Goal: Task Accomplishment & Management: Manage account settings

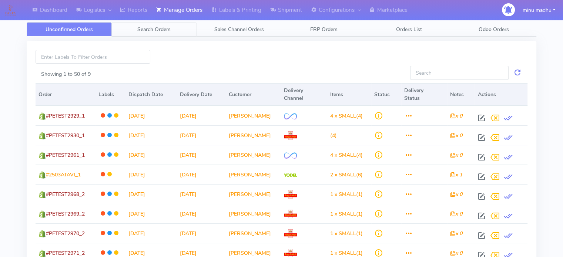
click at [153, 29] on span "Search Orders" at bounding box center [153, 29] width 33 height 7
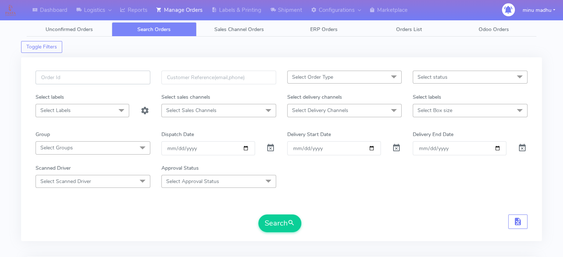
click at [110, 81] on input "text" at bounding box center [93, 78] width 115 height 14
paste input "#2506ATAVI"
type input "#2506ATAVI"
click at [271, 146] on span at bounding box center [270, 149] width 9 height 7
click at [273, 223] on button "Search" at bounding box center [279, 224] width 43 height 18
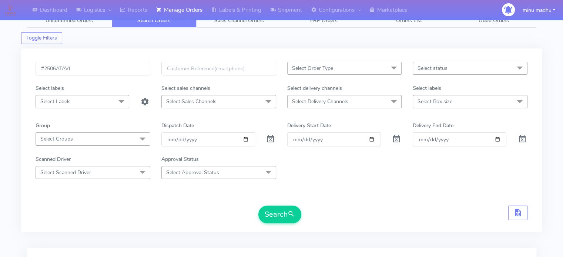
scroll to position [7, 0]
click at [57, 69] on input "#2506ATAVI" at bounding box center [93, 70] width 115 height 14
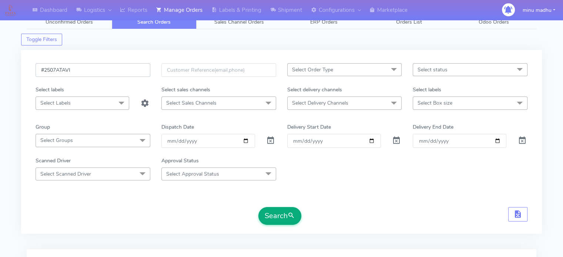
type input "#2507ATAVI"
click at [279, 224] on button "Search" at bounding box center [279, 216] width 43 height 18
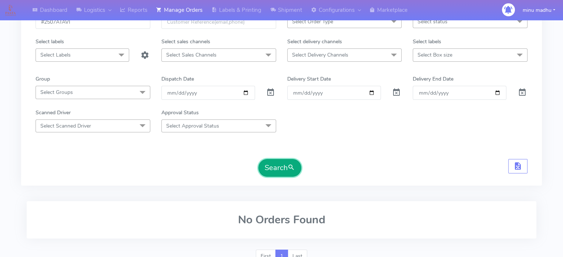
click at [271, 164] on button "Search" at bounding box center [279, 168] width 43 height 18
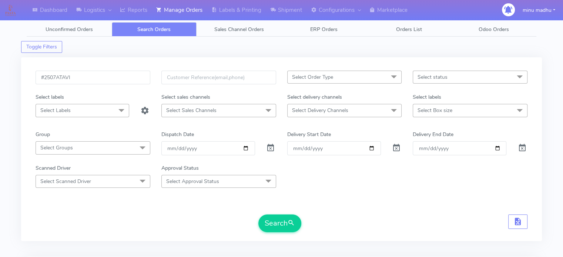
scroll to position [30, 0]
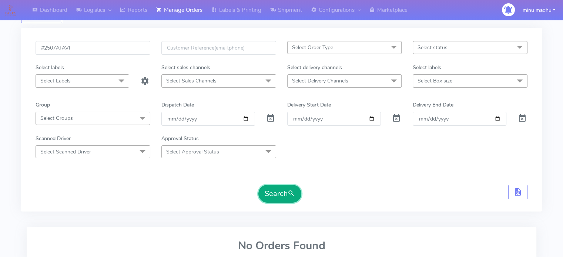
click at [284, 192] on button "Search" at bounding box center [279, 194] width 43 height 18
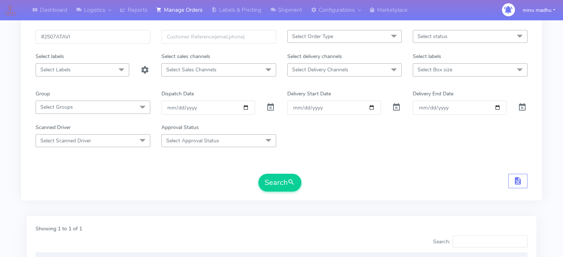
scroll to position [40, 0]
click at [274, 182] on button "Search" at bounding box center [279, 184] width 43 height 18
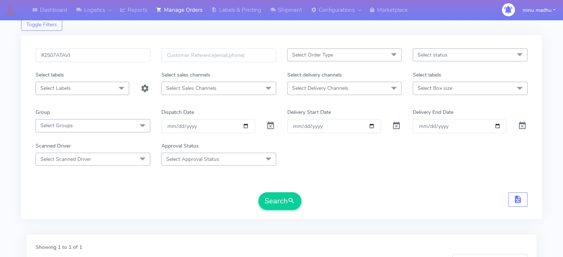
scroll to position [0, 0]
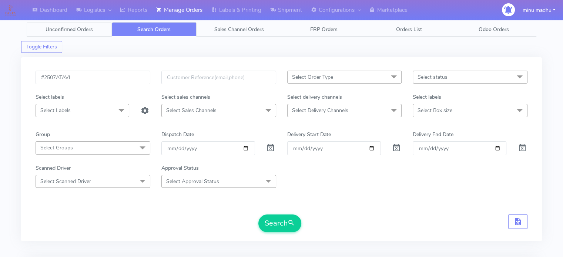
click at [72, 32] on span "Unconfirmed Orders" at bounding box center [69, 29] width 47 height 7
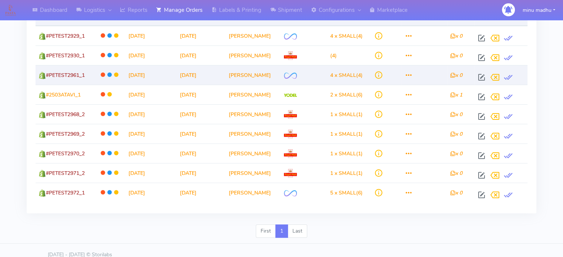
scroll to position [35, 0]
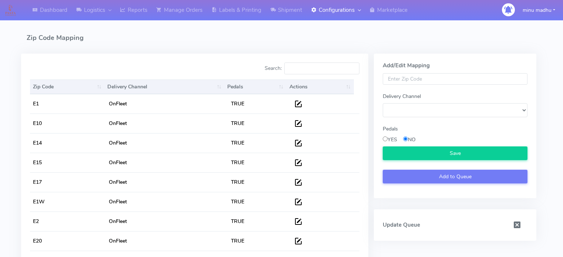
select select
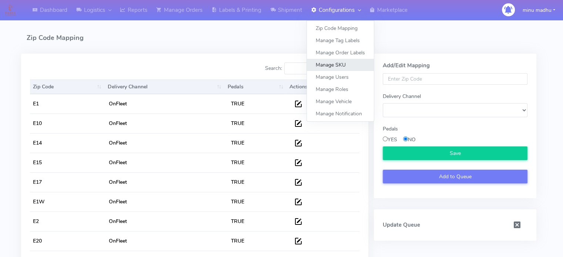
click at [338, 66] on link "Manage SKU" at bounding box center [340, 65] width 67 height 12
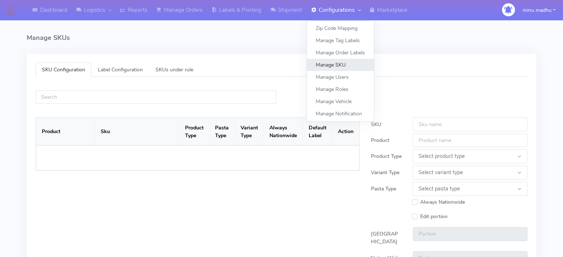
select select
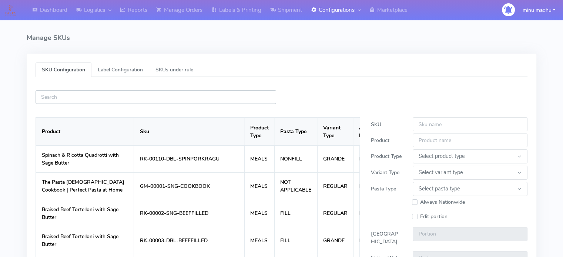
click at [164, 96] on input "text" at bounding box center [156, 97] width 241 height 14
paste input "ATAVI-1000022694"
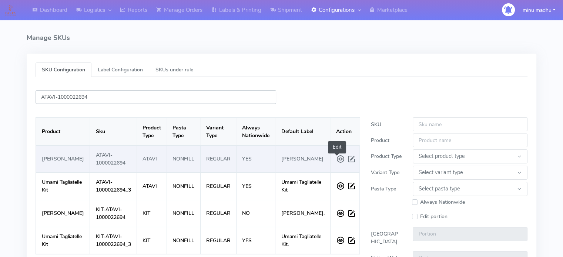
type input "ATAVI-1000022694"
click at [347, 163] on span at bounding box center [352, 159] width 11 height 13
type input "ATAVI-1000022694"
type input "[PERSON_NAME]"
select select
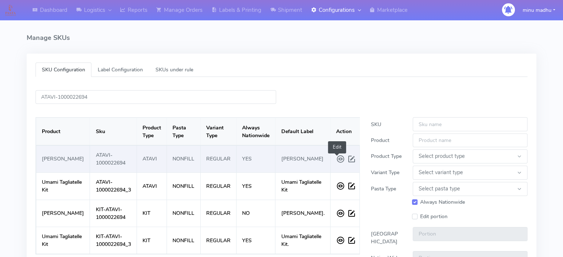
select select "REGULAR"
select select "NONFILL"
checkbox input "true"
select select "SMALL"
type input "1.0"
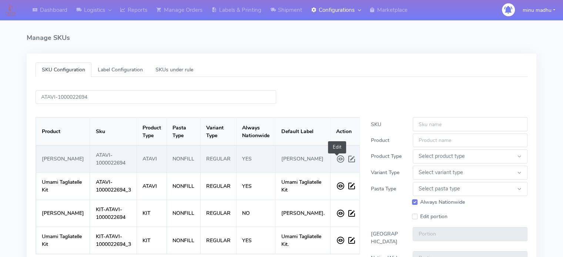
type input "1.0"
type input "[PERSON_NAME]"
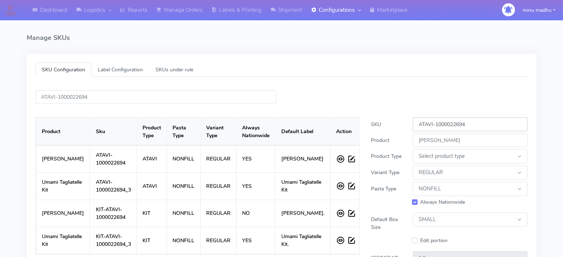
click at [476, 125] on input "ATAVI-1000022694" at bounding box center [470, 124] width 115 height 14
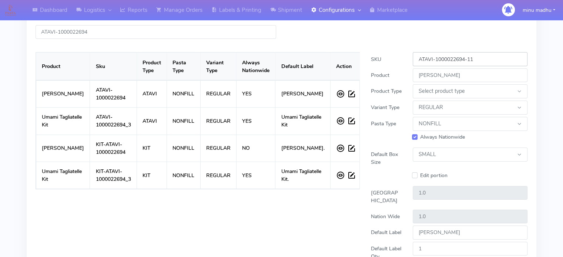
scroll to position [141, 0]
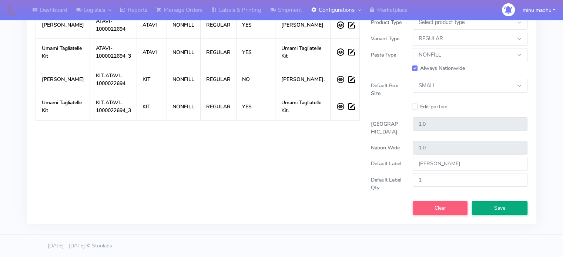
type input "ATAVI-1000022694-11"
click at [493, 210] on button "Save" at bounding box center [500, 208] width 56 height 14
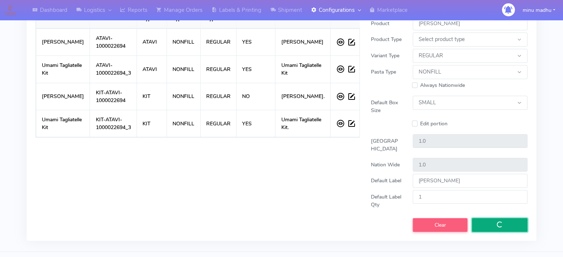
select select
checkbox input "false"
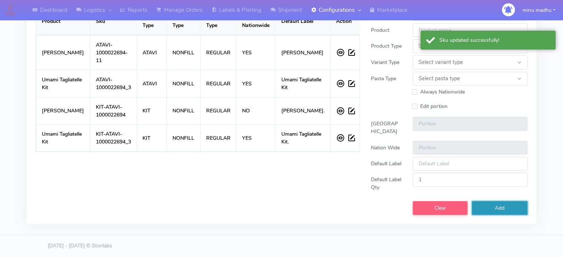
scroll to position [1, 0]
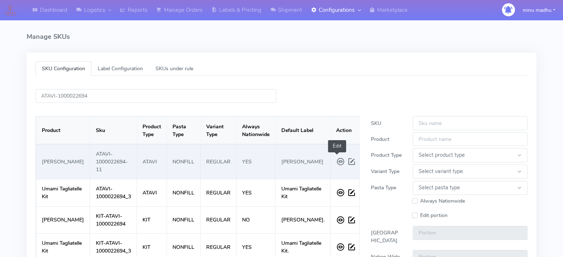
click at [347, 162] on span at bounding box center [352, 161] width 11 height 13
type input "ATAVI-1000022694-11"
type input "[PERSON_NAME]"
select select
select select "REGULAR"
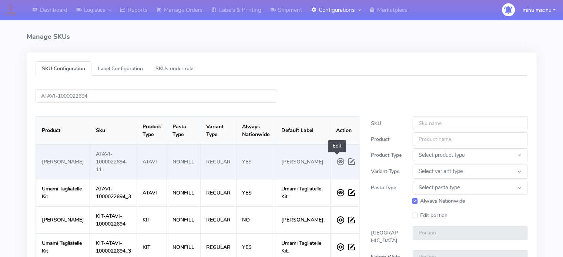
select select "NONFILL"
checkbox input "true"
select select "SMALL"
type input "1.0"
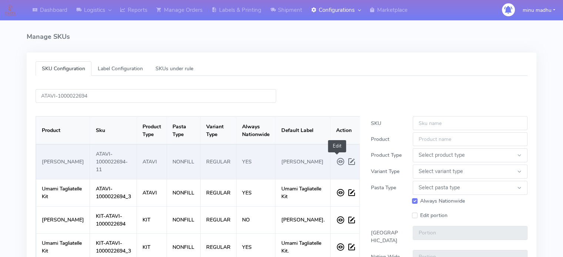
type input "[PERSON_NAME]"
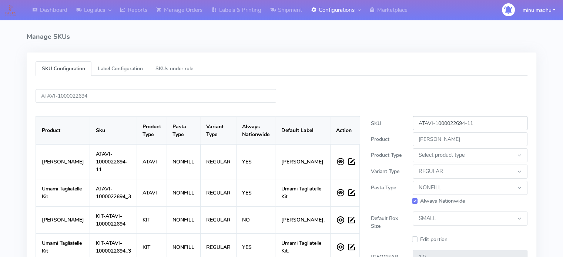
click at [480, 124] on input "ATAVI-1000022694-11" at bounding box center [470, 123] width 115 height 14
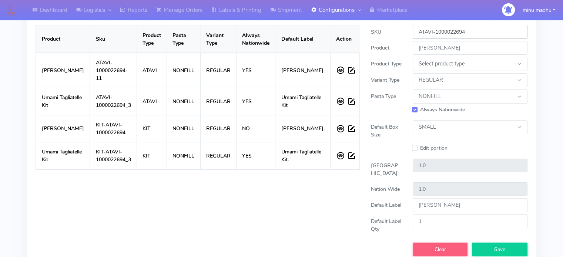
scroll to position [141, 0]
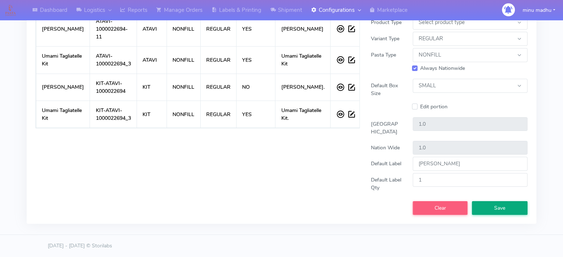
type input "ATAVI-1000022694"
click at [489, 209] on button "Save" at bounding box center [500, 208] width 56 height 14
select select
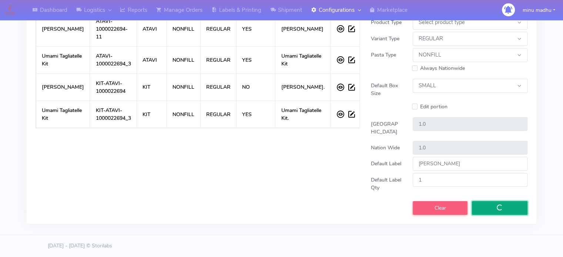
checkbox input "false"
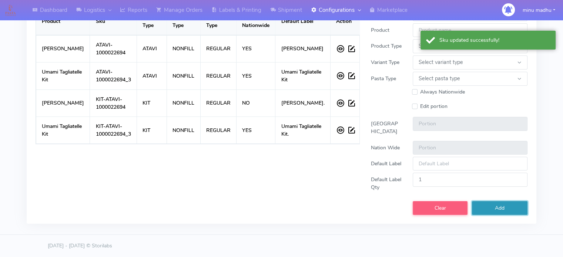
scroll to position [0, 0]
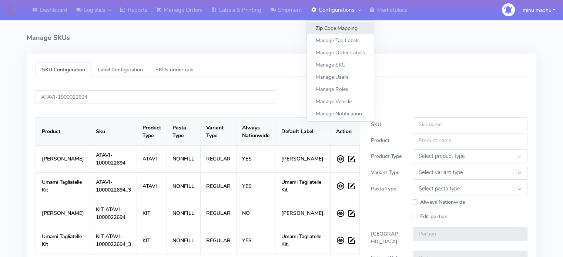
click at [337, 25] on link "Zip Code Mapping" at bounding box center [340, 28] width 67 height 12
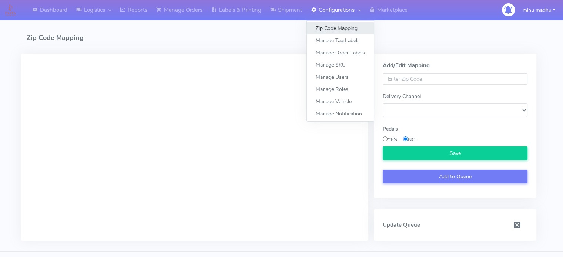
select select
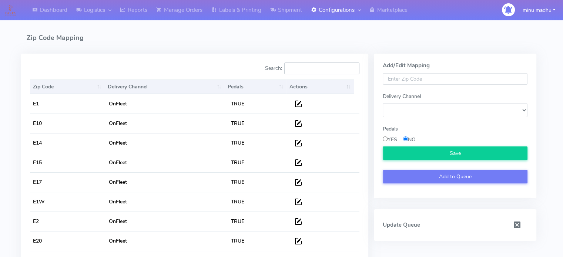
click at [302, 69] on input "Search:" at bounding box center [321, 69] width 75 height 12
click at [300, 67] on input "Search:" at bounding box center [321, 69] width 75 height 12
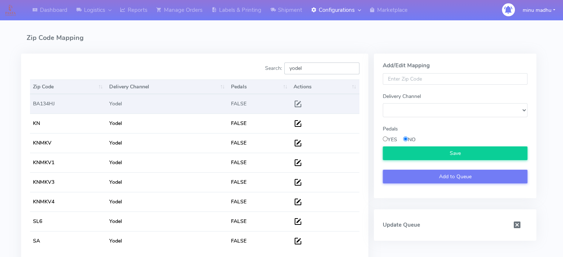
type input "yodel"
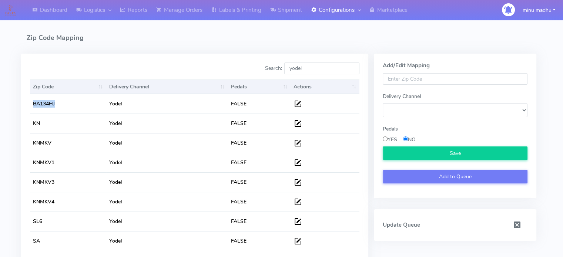
drag, startPoint x: 56, startPoint y: 104, endPoint x: 27, endPoint y: 104, distance: 29.3
click at [27, 104] on div "Zip Code Delivery Channel Pedals Actions Zip Code Delivery Channel Pedals Actio…" at bounding box center [194, 170] width 341 height 187
copy table "Zip Code Delivery Channel Pedals Actions BA134HJ"
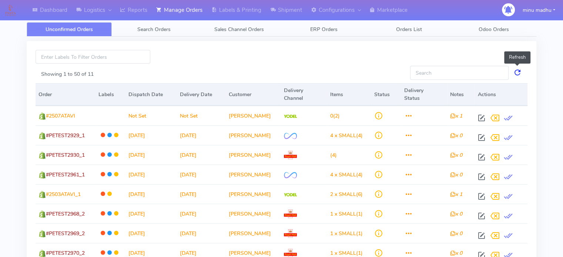
click at [514, 71] on link at bounding box center [517, 73] width 9 height 14
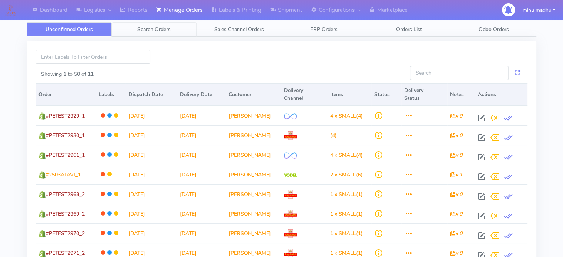
click at [153, 27] on span "Search Orders" at bounding box center [153, 29] width 33 height 7
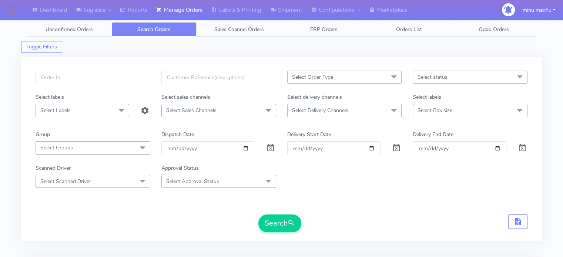
click at [92, 67] on div "Select Order Type Select All MEALS ATAVI One Off Pasta Club Gift Kit Event Unkn…" at bounding box center [281, 149] width 521 height 184
click at [91, 77] on input "text" at bounding box center [93, 78] width 115 height 14
paste input "ATAVI-1000022694"
type input "ATAVI-1000022694"
drag, startPoint x: 91, startPoint y: 77, endPoint x: 39, endPoint y: 76, distance: 52.2
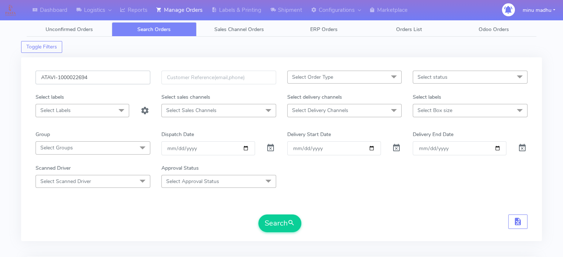
click at [39, 76] on input "ATAVI-1000022694" at bounding box center [93, 78] width 115 height 14
click at [93, 76] on input "text" at bounding box center [93, 78] width 115 height 14
paste input "#2508ATAV"
type input "#2508ATAVI"
click at [270, 146] on span at bounding box center [270, 149] width 9 height 7
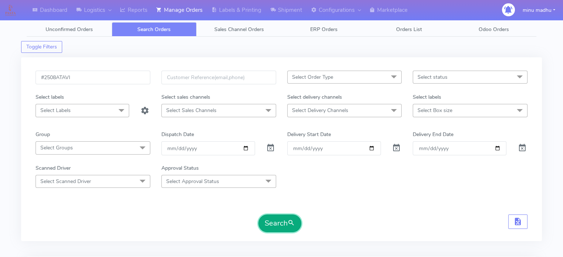
click at [281, 220] on button "Search" at bounding box center [279, 224] width 43 height 18
click at [57, 78] on input "#2508ATAVI" at bounding box center [93, 78] width 115 height 14
type input "#2507ATAVI"
click at [279, 223] on button "Search" at bounding box center [279, 224] width 43 height 18
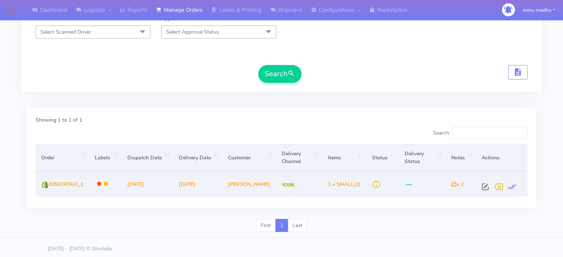
scroll to position [149, 0]
drag, startPoint x: 87, startPoint y: 186, endPoint x: 49, endPoint y: 186, distance: 38.1
click at [49, 186] on td "#2507ATAVI_1" at bounding box center [63, 184] width 54 height 25
copy span "#2507ATAVI_1"
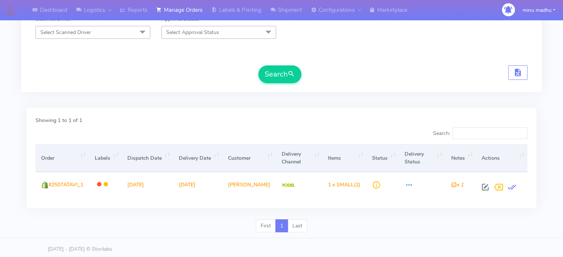
scroll to position [0, 0]
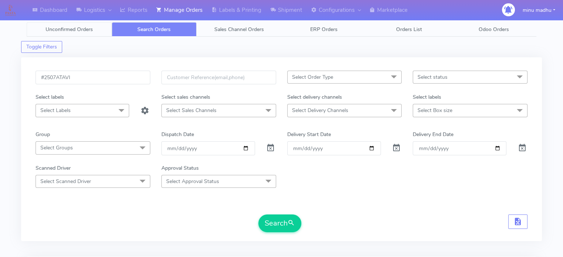
click at [71, 28] on span "Unconfirmed Orders" at bounding box center [69, 29] width 47 height 7
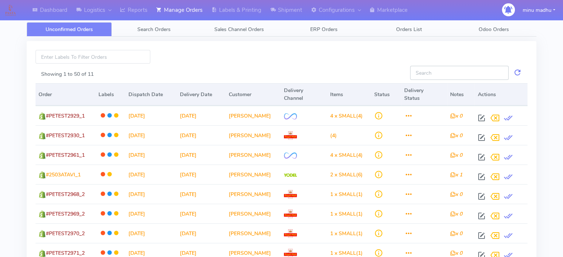
click at [434, 71] on input "Showing 1 to 50 of 11" at bounding box center [459, 73] width 99 height 14
paste input "#2507ATAVI_1"
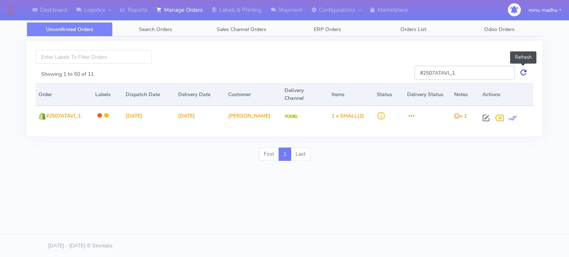
type input "#2507ATAVI_1"
click at [524, 71] on link at bounding box center [523, 73] width 9 height 14
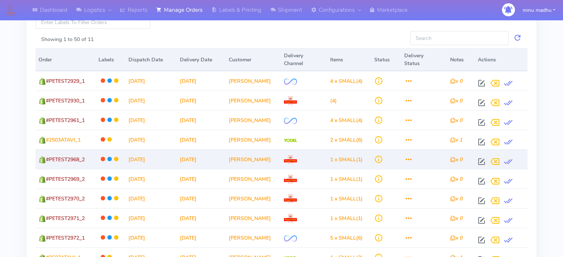
scroll to position [34, 0]
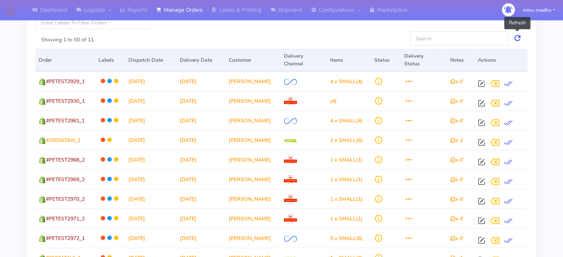
click at [520, 35] on link at bounding box center [517, 38] width 9 height 14
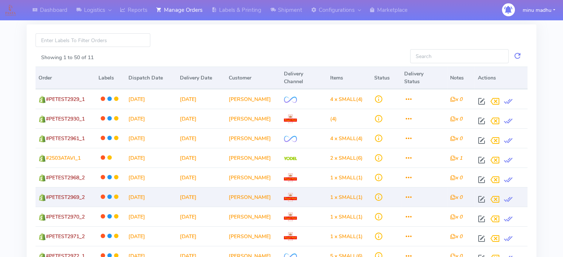
scroll to position [16, 0]
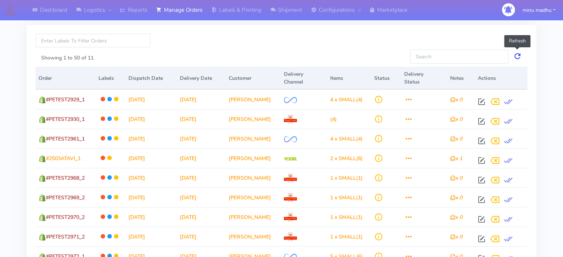
click at [518, 57] on link at bounding box center [517, 57] width 9 height 14
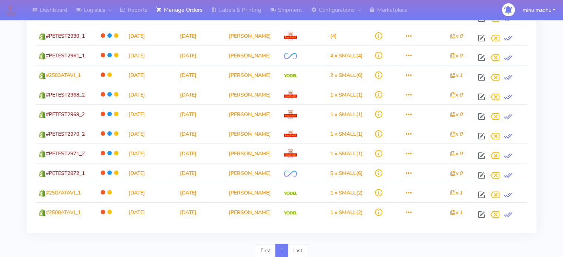
scroll to position [0, 0]
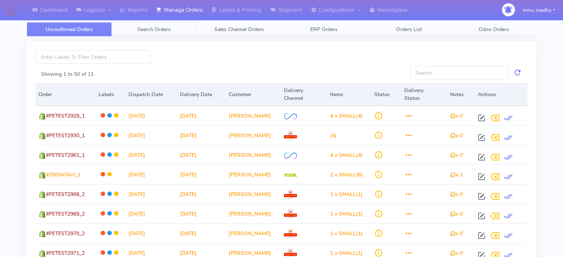
click at [150, 27] on span "Search Orders" at bounding box center [153, 29] width 33 height 7
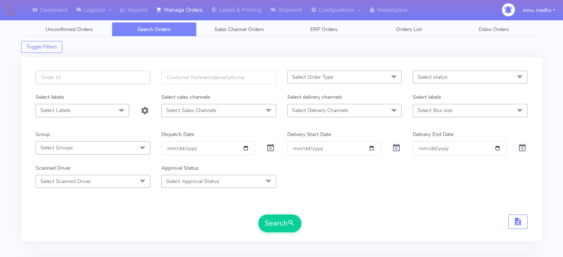
click at [108, 77] on input "text" at bounding box center [93, 78] width 115 height 14
paste input "#2507ATAVI_1"
type input "#2507ATAVI_1"
click at [269, 148] on span at bounding box center [270, 149] width 9 height 7
click at [279, 226] on button "Search" at bounding box center [279, 224] width 43 height 18
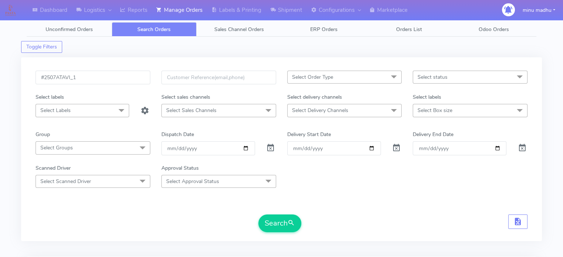
scroll to position [151, 0]
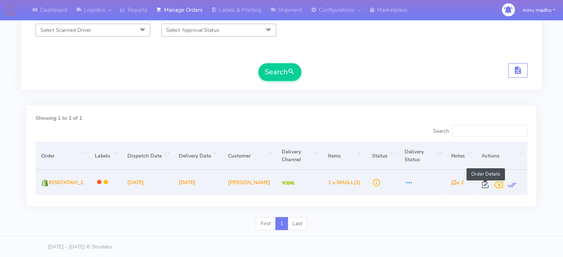
click at [487, 186] on span at bounding box center [485, 186] width 13 height 7
select select "5"
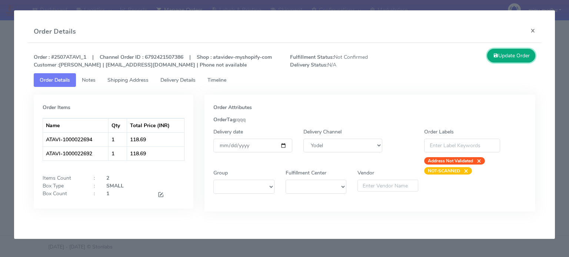
click at [505, 54] on button "Update Order" at bounding box center [511, 56] width 48 height 14
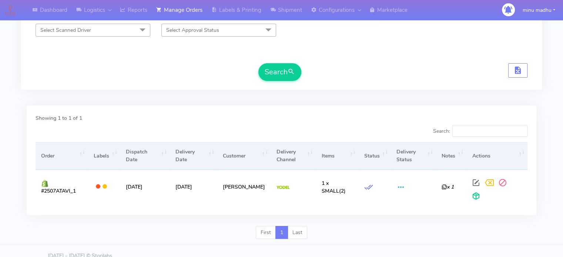
scroll to position [0, 0]
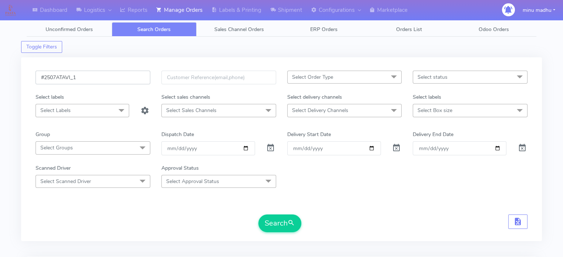
click at [56, 76] on input "#2507ATAVI_1" at bounding box center [93, 78] width 115 height 14
type input "#2508ATAVI_1"
click at [269, 216] on button "Search" at bounding box center [279, 224] width 43 height 18
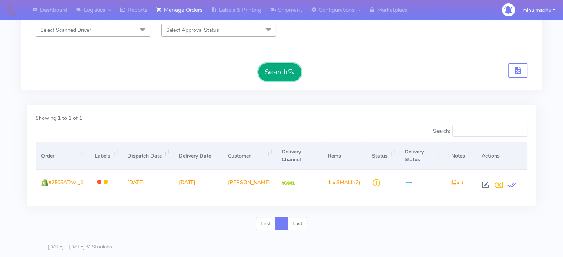
click at [265, 67] on button "Search" at bounding box center [279, 72] width 43 height 18
click at [279, 75] on button "Search" at bounding box center [279, 72] width 43 height 18
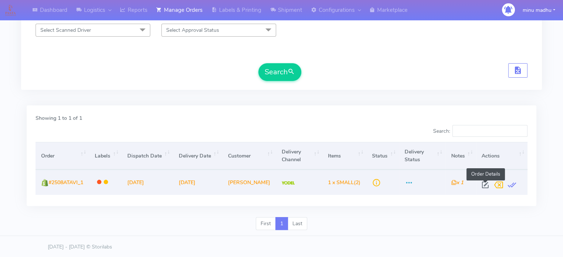
click at [487, 183] on span at bounding box center [485, 186] width 13 height 7
select select "5"
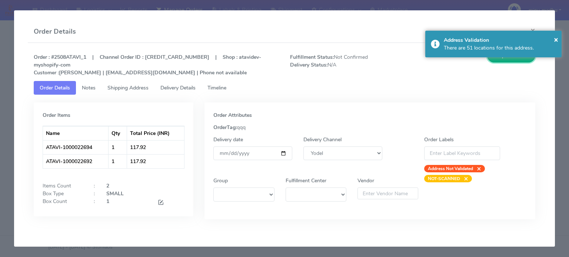
click at [500, 62] on button "Update Order" at bounding box center [511, 56] width 48 height 14
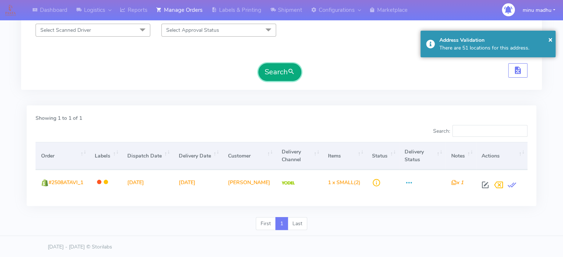
click at [278, 72] on button "Search" at bounding box center [279, 72] width 43 height 18
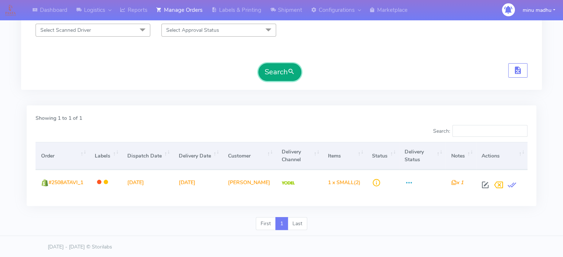
click at [278, 73] on button "Search" at bounding box center [279, 72] width 43 height 18
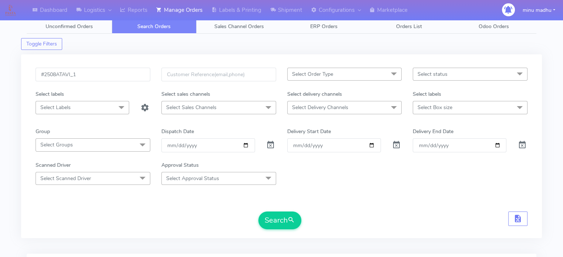
scroll to position [0, 0]
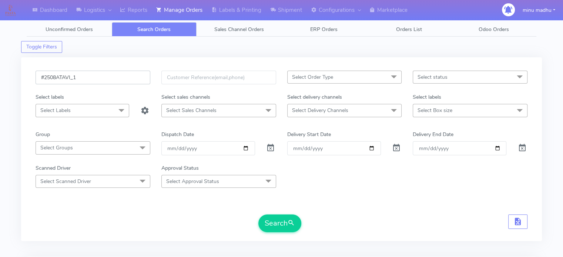
drag, startPoint x: 81, startPoint y: 76, endPoint x: 23, endPoint y: 83, distance: 58.6
click at [23, 83] on div "#2508ATAVI_1 Select Order Type Select All MEALS ATAVI One Off Pasta Club Gift K…" at bounding box center [281, 149] width 521 height 184
paste input "text"
type input "#2508ATAVI"
click at [273, 224] on button "Search" at bounding box center [279, 224] width 43 height 18
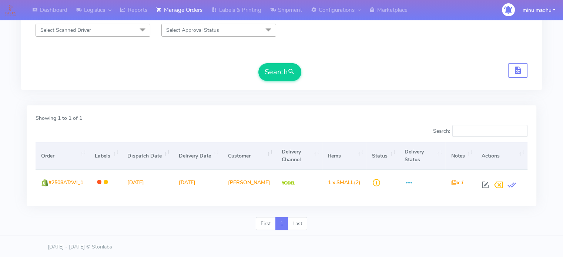
scroll to position [151, 0]
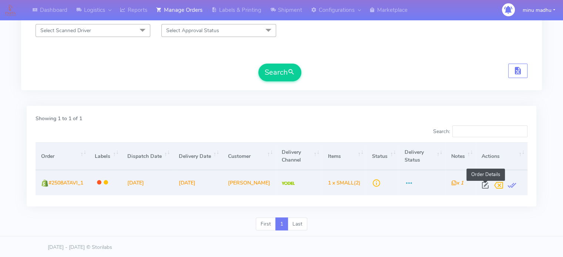
click at [484, 185] on span at bounding box center [485, 187] width 13 height 7
select select "5"
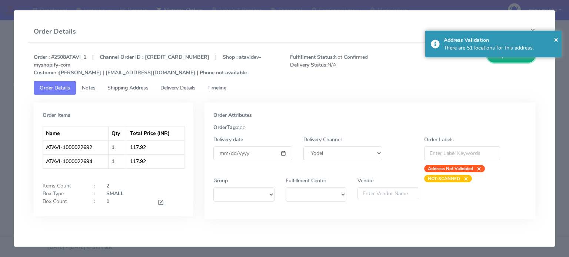
click at [501, 60] on button "Update Order" at bounding box center [511, 56] width 48 height 14
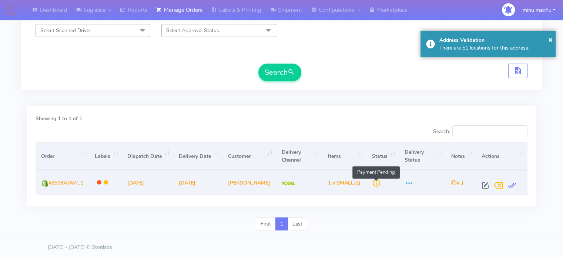
click at [377, 184] on span at bounding box center [376, 184] width 9 height 7
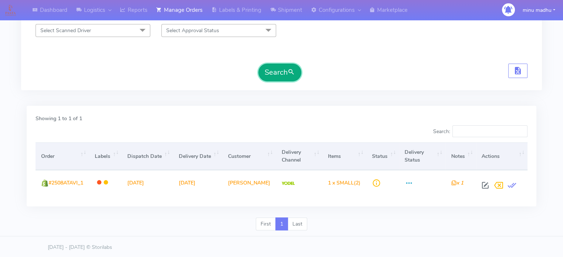
click at [278, 72] on button "Search" at bounding box center [279, 73] width 43 height 18
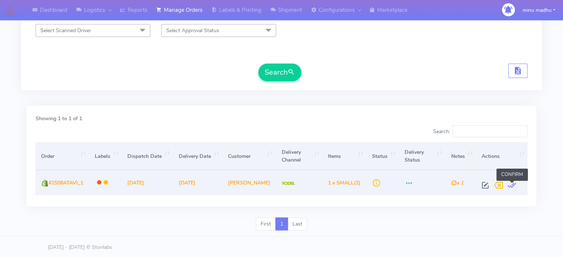
click at [511, 186] on span at bounding box center [511, 187] width 13 height 7
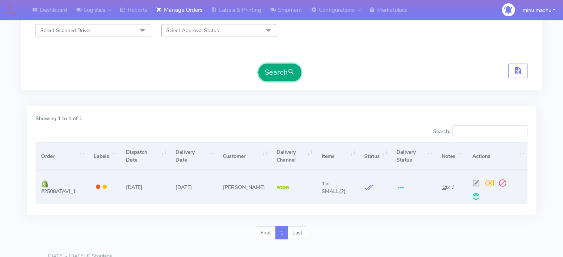
click at [281, 79] on button "Search" at bounding box center [279, 73] width 43 height 18
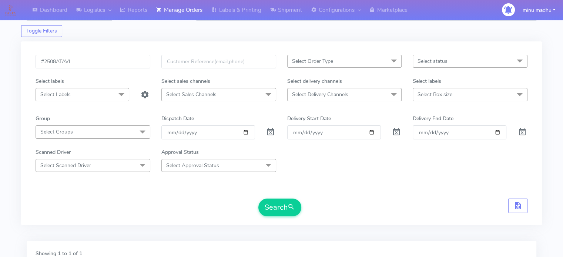
scroll to position [14, 0]
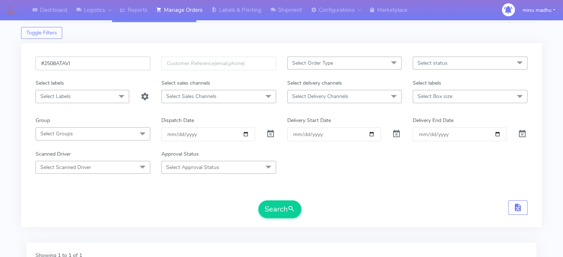
click at [56, 65] on input "#2508ATAVI" at bounding box center [93, 64] width 115 height 14
click at [278, 205] on button "Search" at bounding box center [279, 210] width 43 height 18
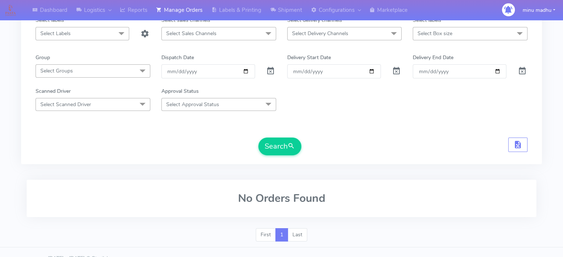
scroll to position [78, 0]
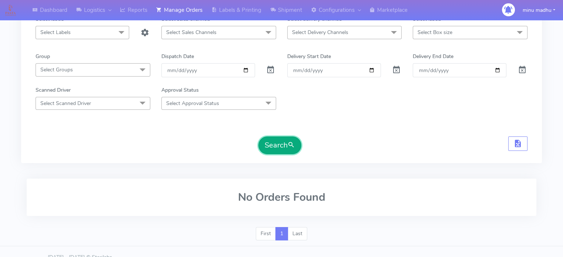
click at [280, 146] on button "Search" at bounding box center [279, 146] width 43 height 18
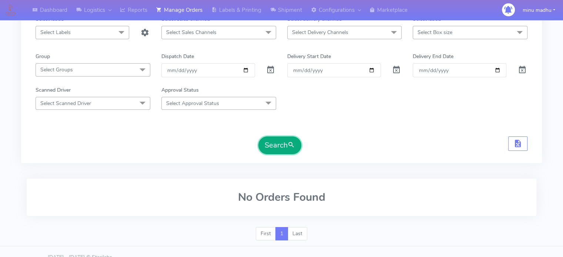
click at [280, 146] on button "Search" at bounding box center [279, 146] width 43 height 18
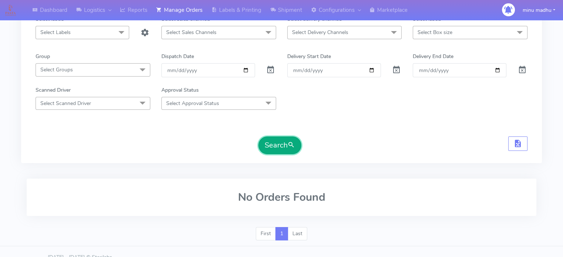
click at [280, 146] on button "Search" at bounding box center [279, 146] width 43 height 18
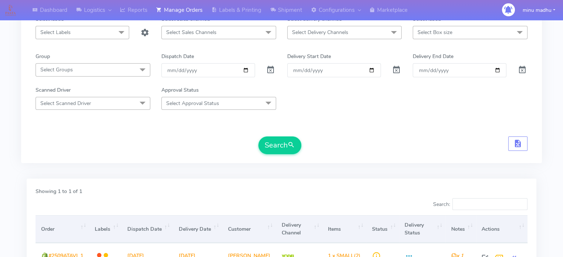
scroll to position [151, 0]
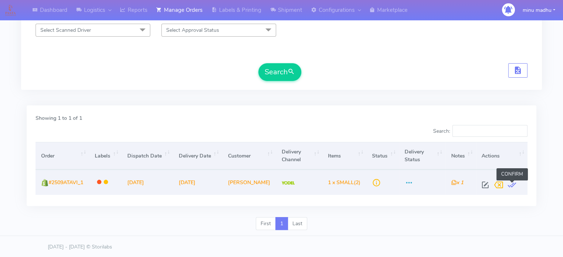
click at [514, 183] on span at bounding box center [511, 186] width 13 height 7
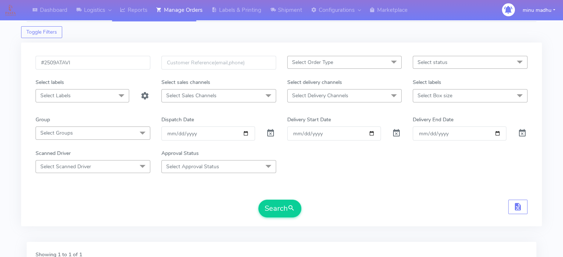
scroll to position [13, 0]
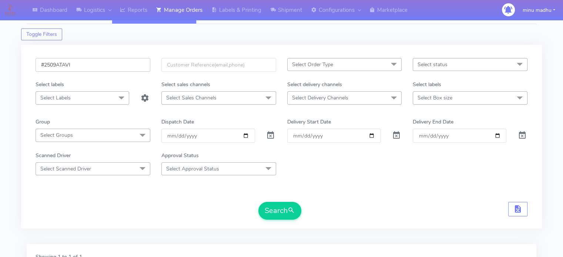
drag, startPoint x: 80, startPoint y: 66, endPoint x: 17, endPoint y: 72, distance: 62.9
click at [17, 72] on div "Dashboard Logistics London Logistics Reports Manage Orders Labels & Printing Sh…" at bounding box center [281, 192] width 563 height 383
paste input "10"
type input "#2510ATAVI"
click at [276, 211] on button "Search" at bounding box center [279, 211] width 43 height 18
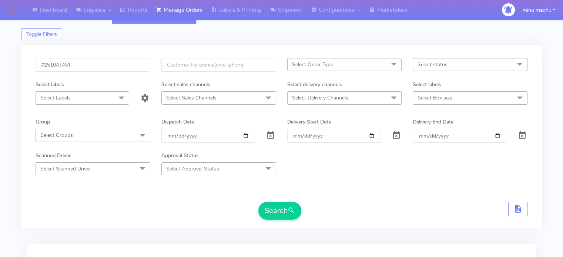
scroll to position [89, 0]
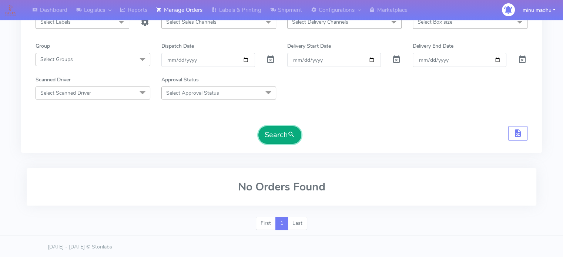
click at [272, 136] on button "Search" at bounding box center [279, 135] width 43 height 18
click at [277, 132] on button "Search" at bounding box center [279, 135] width 43 height 18
click at [276, 131] on button "Search" at bounding box center [279, 135] width 43 height 18
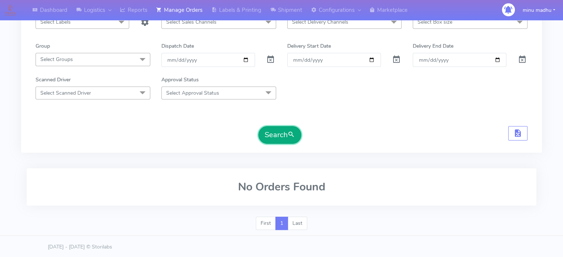
click at [276, 131] on button "Search" at bounding box center [279, 135] width 43 height 18
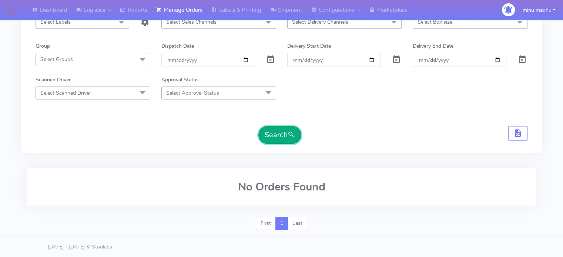
click at [276, 131] on button "Search" at bounding box center [279, 135] width 43 height 18
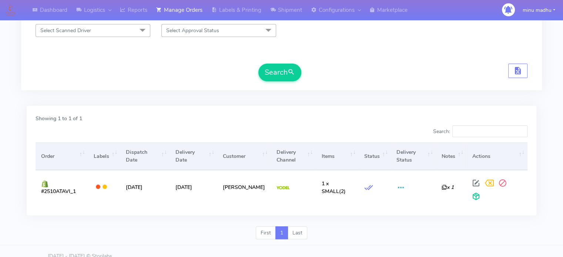
scroll to position [152, 0]
